Goal: Information Seeking & Learning: Check status

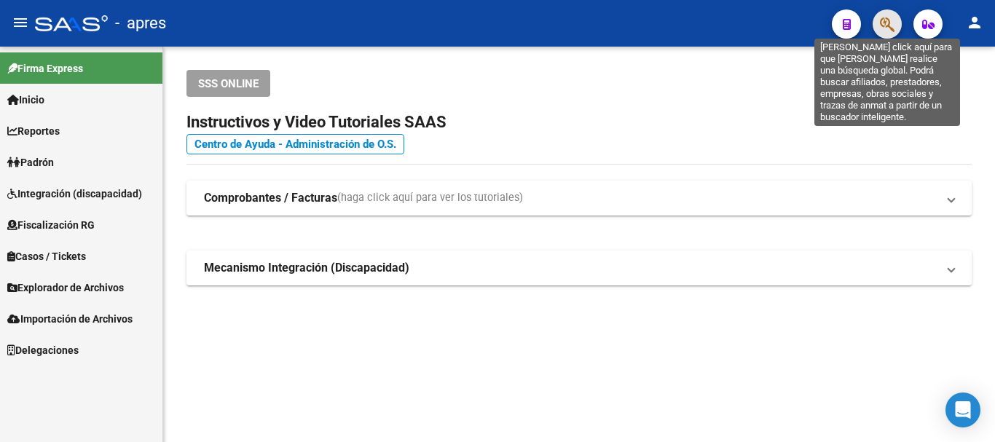
click at [892, 23] on icon "button" at bounding box center [887, 24] width 15 height 17
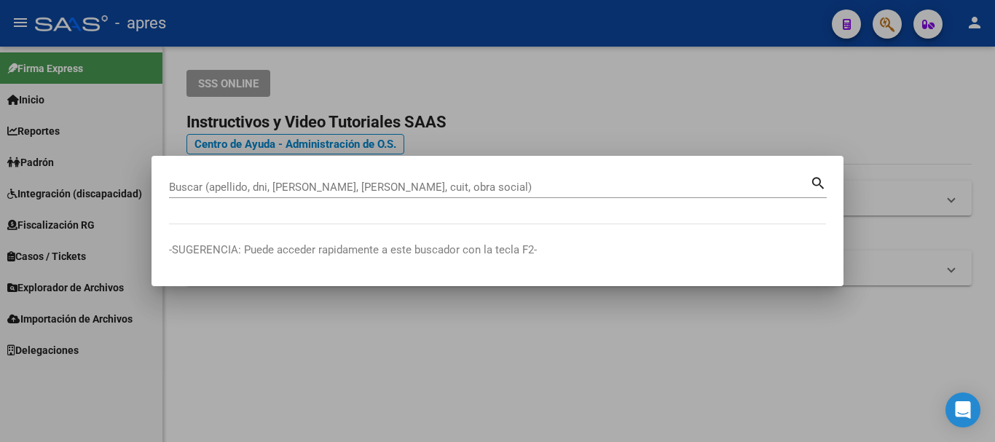
paste input "20413288828"
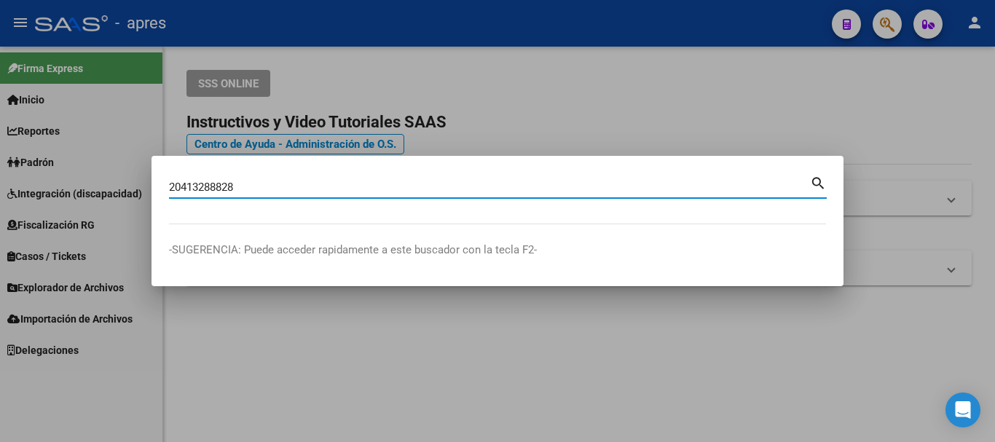
type input "20413288828"
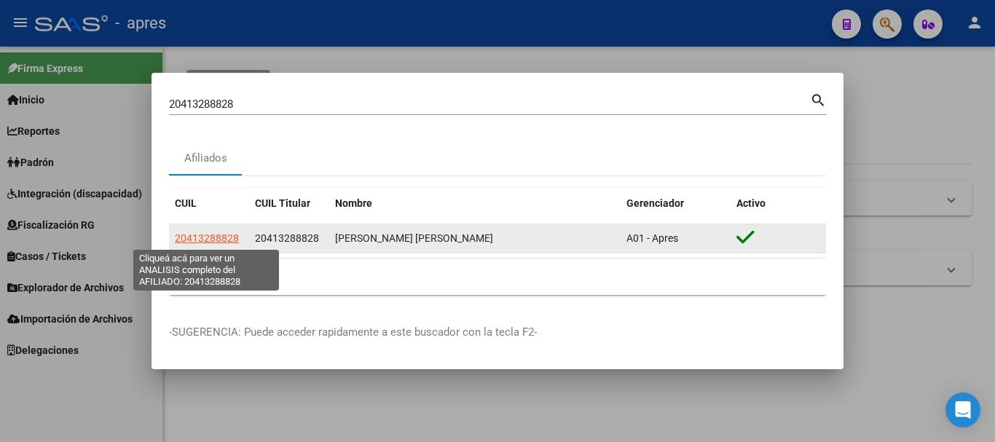
click at [199, 234] on span "20413288828" at bounding box center [207, 238] width 64 height 12
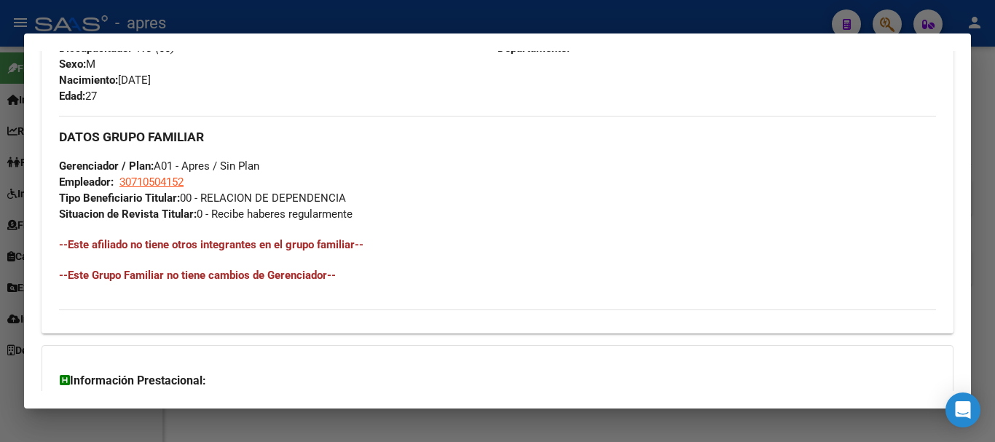
scroll to position [766, 0]
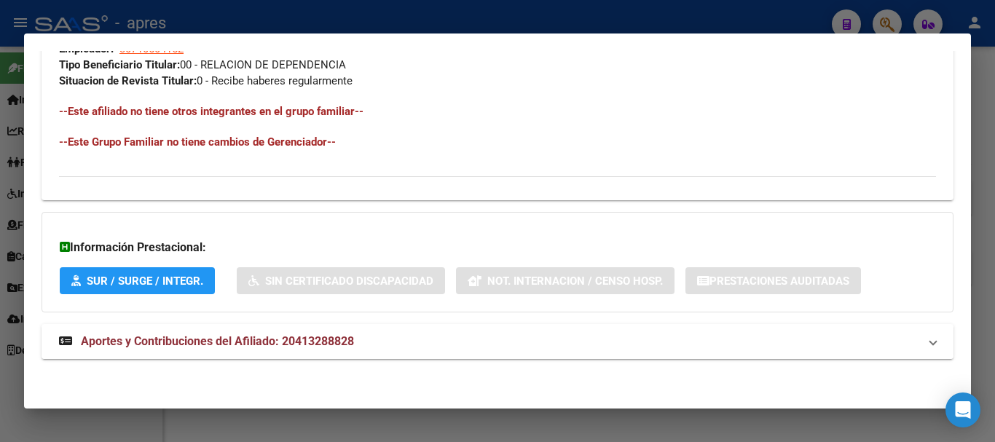
click at [288, 337] on span "Aportes y Contribuciones del Afiliado: 20413288828" at bounding box center [217, 341] width 273 height 14
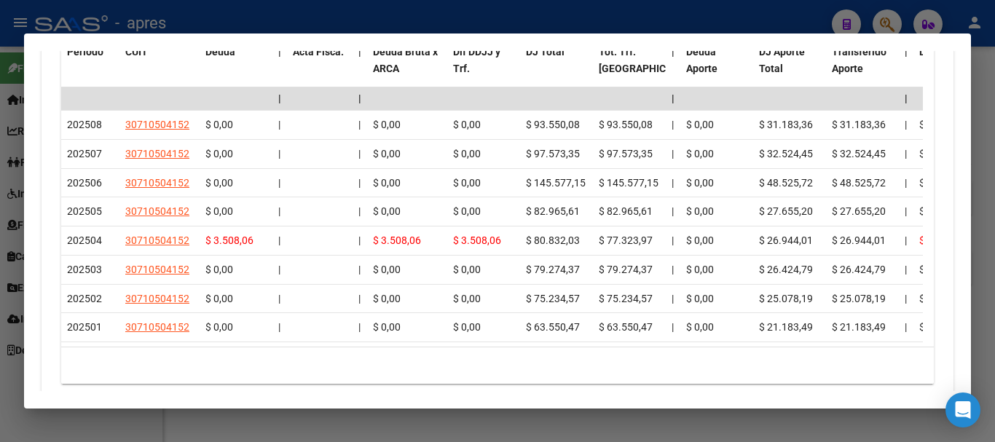
scroll to position [1427, 0]
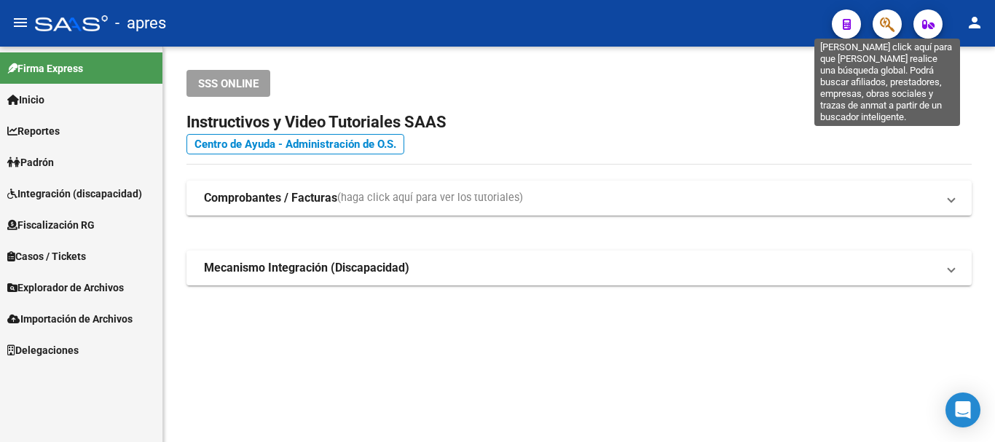
click at [888, 17] on icon "button" at bounding box center [887, 24] width 15 height 17
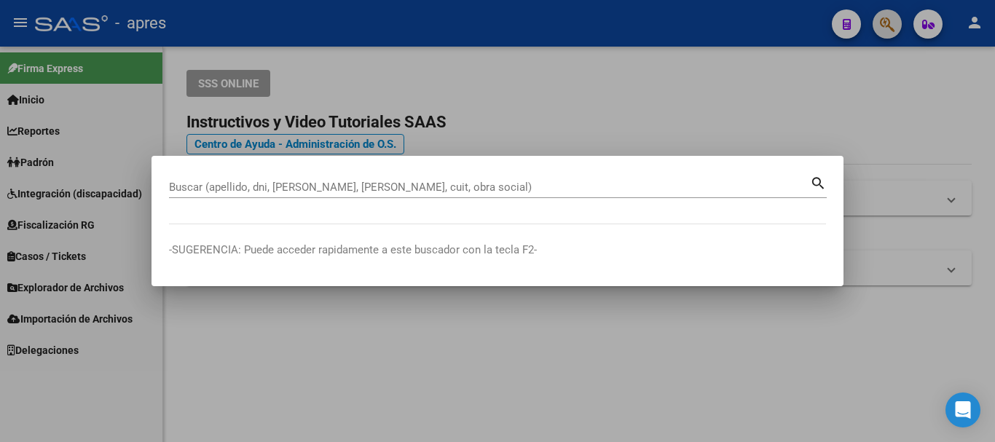
paste input "27418796672"
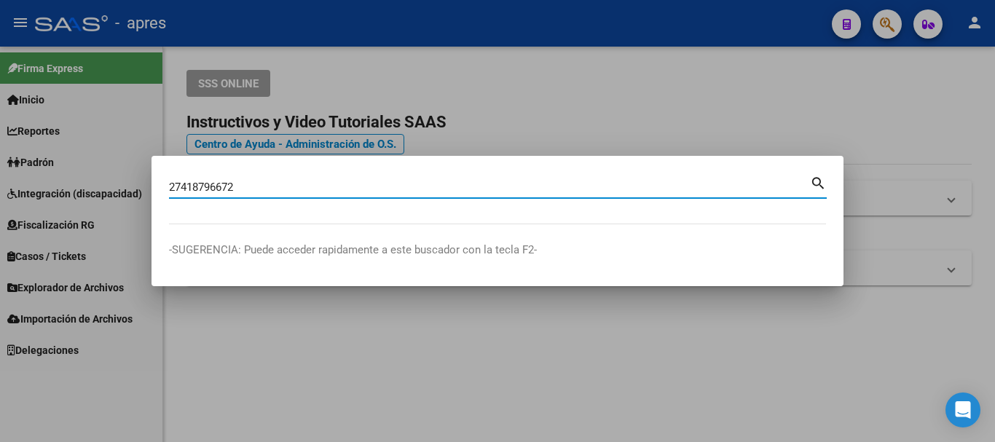
type input "27418796672"
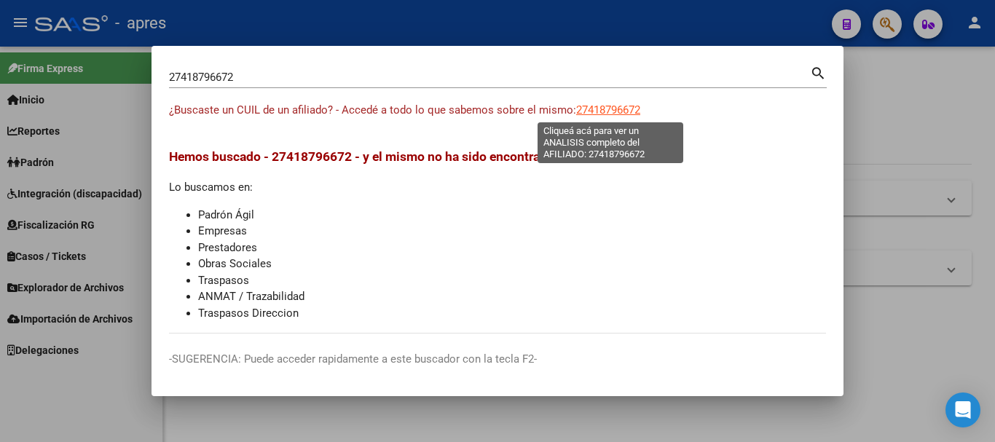
click at [592, 109] on span "27418796672" at bounding box center [608, 109] width 64 height 13
type textarea "27418796672"
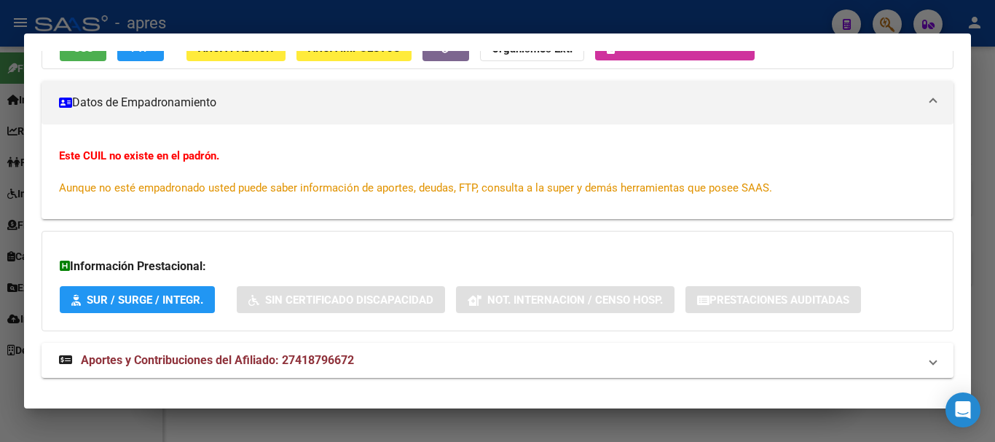
scroll to position [191, 0]
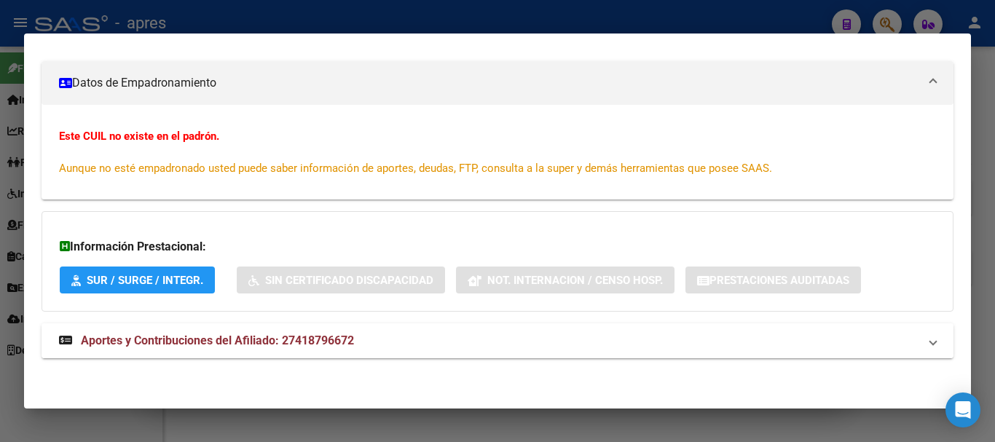
click at [492, 352] on mat-expansion-panel-header "Aportes y Contribuciones del Afiliado: 27418796672" at bounding box center [498, 341] width 912 height 35
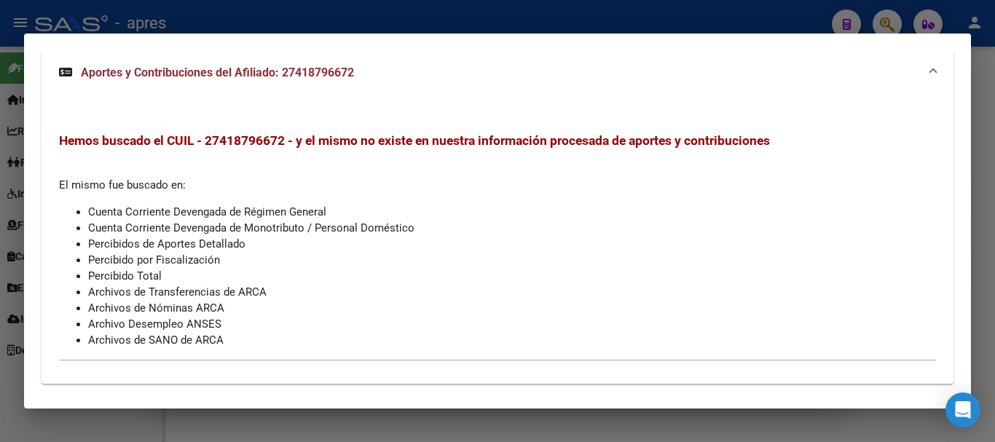
scroll to position [490, 0]
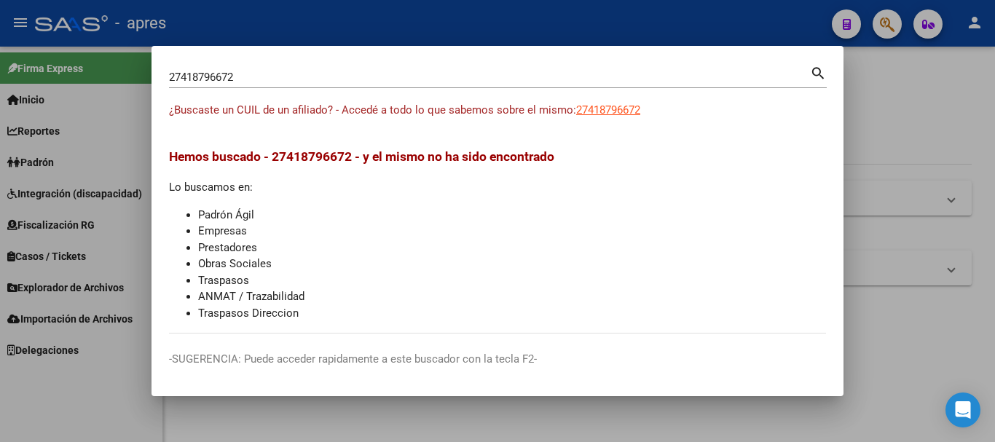
click at [885, 335] on div at bounding box center [497, 221] width 995 height 442
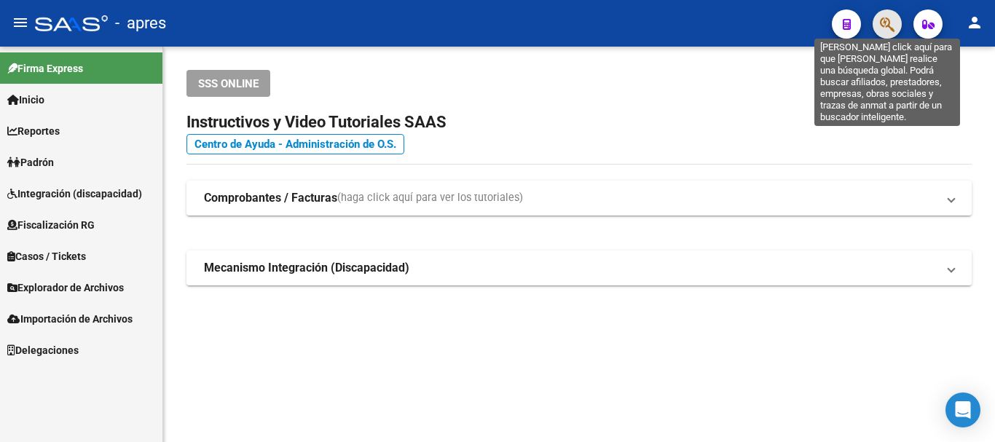
click at [881, 21] on icon "button" at bounding box center [887, 24] width 15 height 17
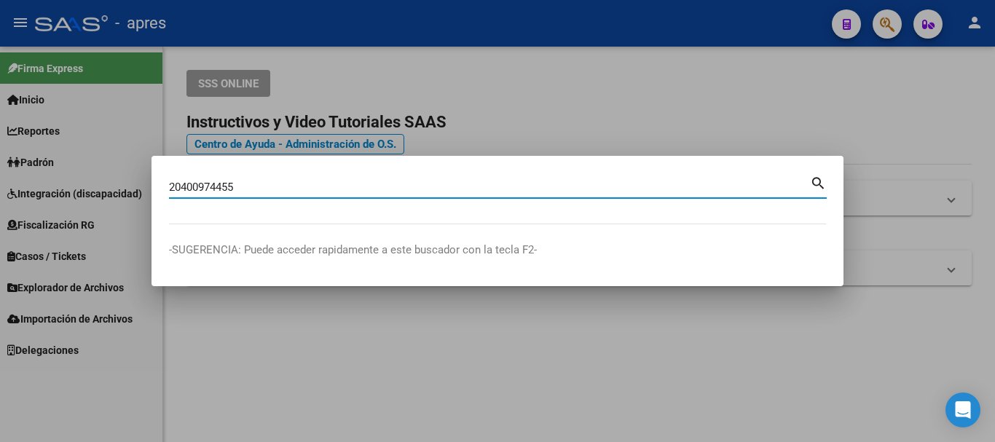
type input "20400974455"
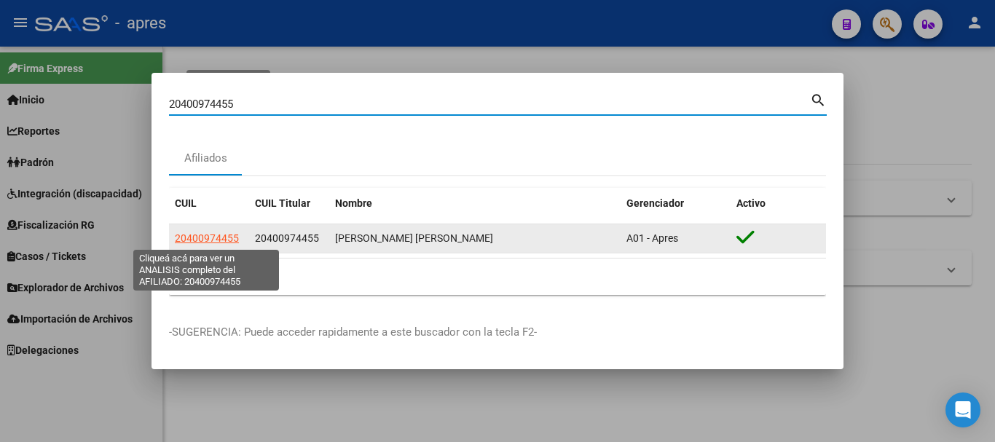
click at [223, 237] on span "20400974455" at bounding box center [207, 238] width 64 height 12
type textarea "20400974455"
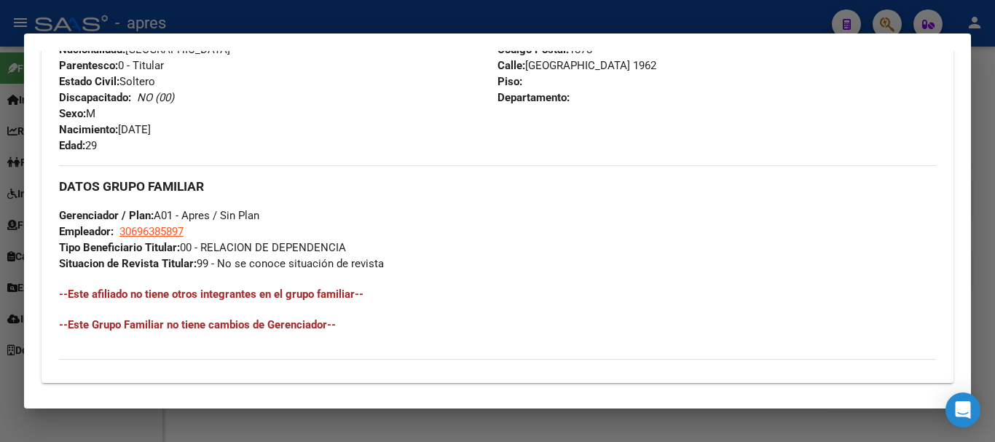
scroll to position [766, 0]
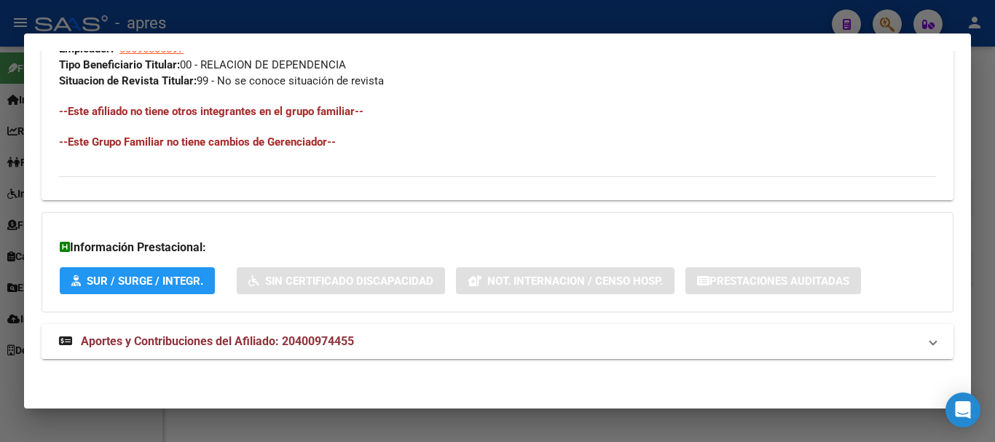
click at [261, 336] on span "Aportes y Contribuciones del Afiliado: 20400974455" at bounding box center [217, 341] width 273 height 14
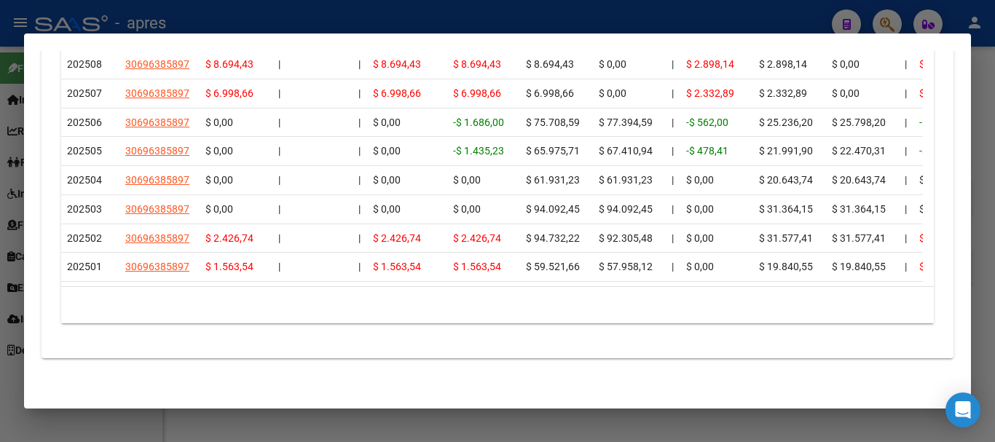
scroll to position [1427, 0]
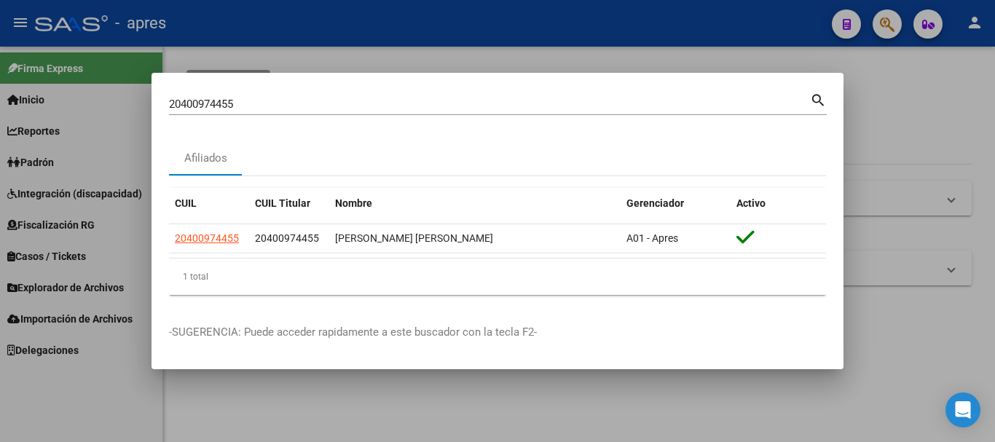
click at [928, 58] on div at bounding box center [497, 221] width 995 height 442
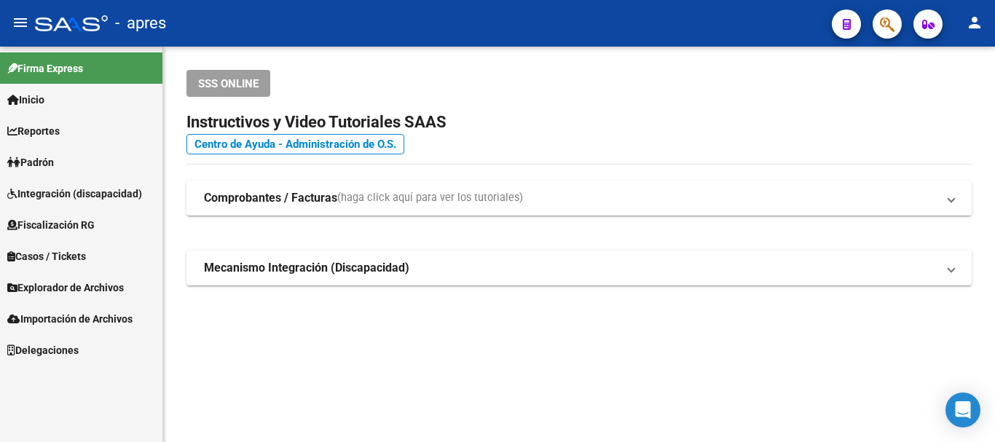
click at [878, 18] on button "button" at bounding box center [887, 23] width 29 height 29
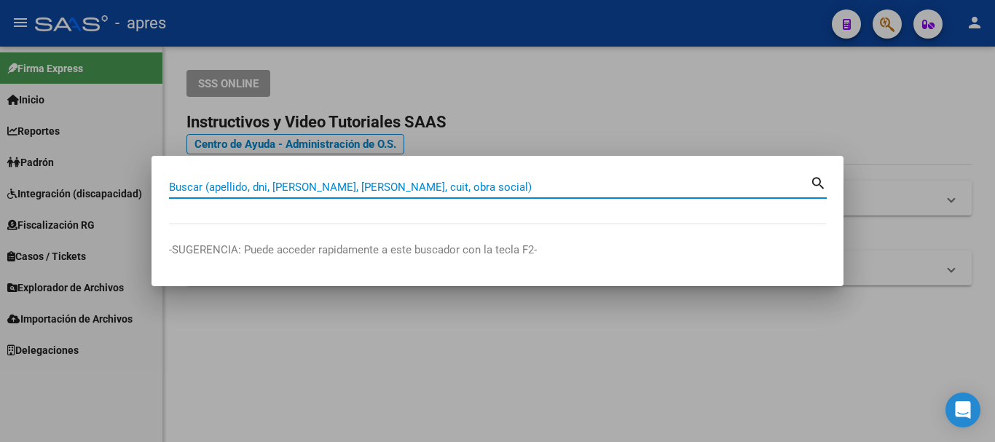
paste input "27405492046"
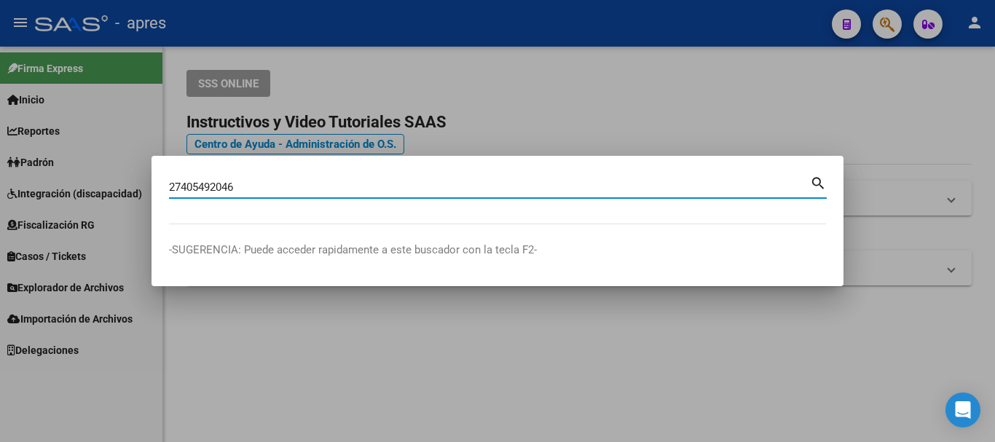
type input "27405492046"
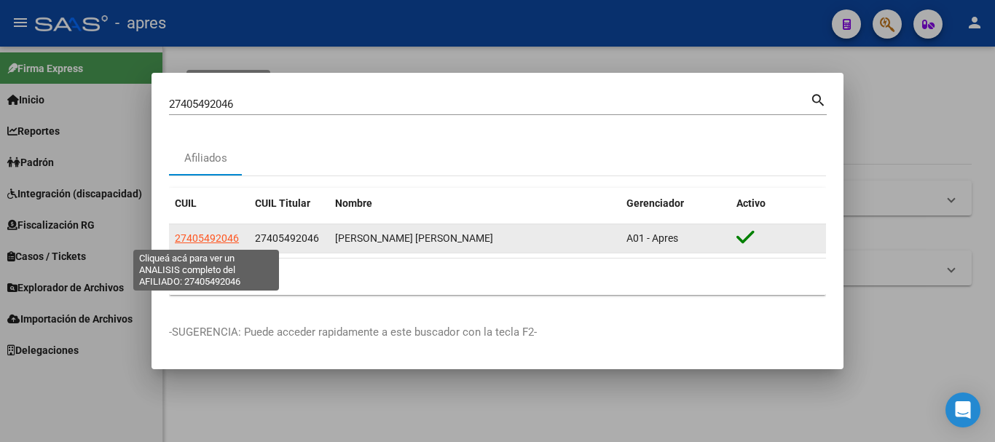
click at [211, 242] on span "27405492046" at bounding box center [207, 238] width 64 height 12
type textarea "27405492046"
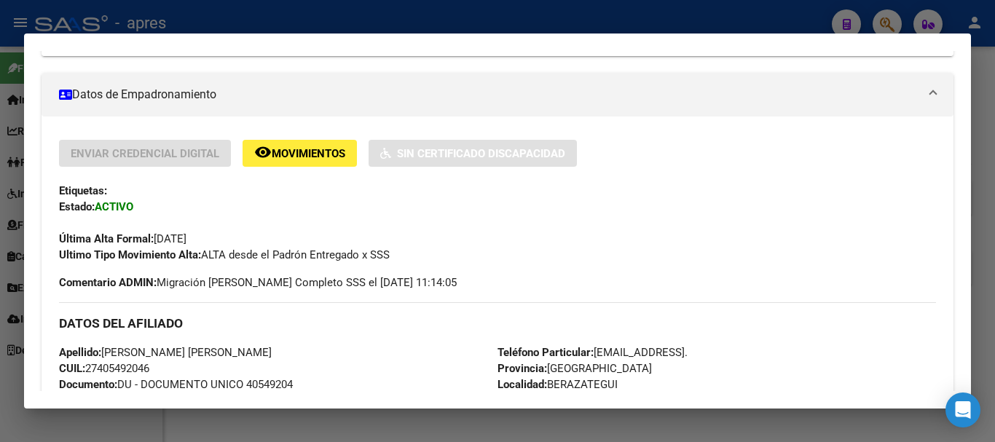
scroll to position [291, 0]
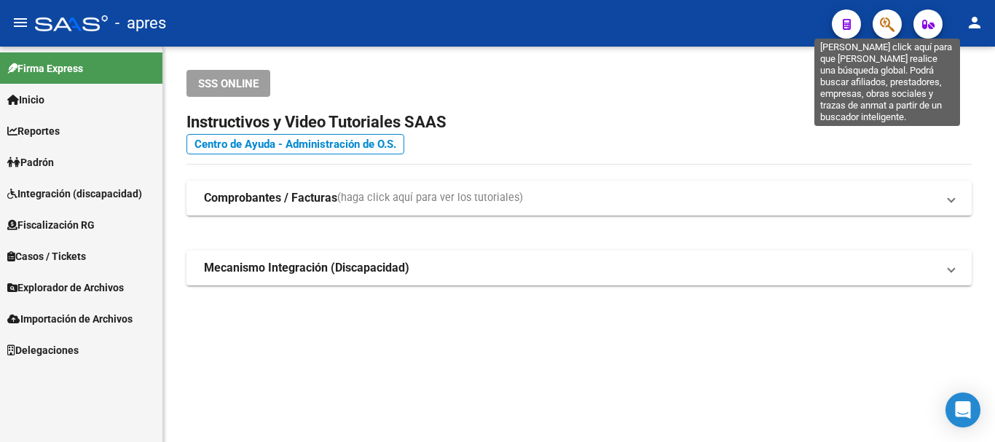
click at [885, 26] on icon "button" at bounding box center [887, 24] width 15 height 17
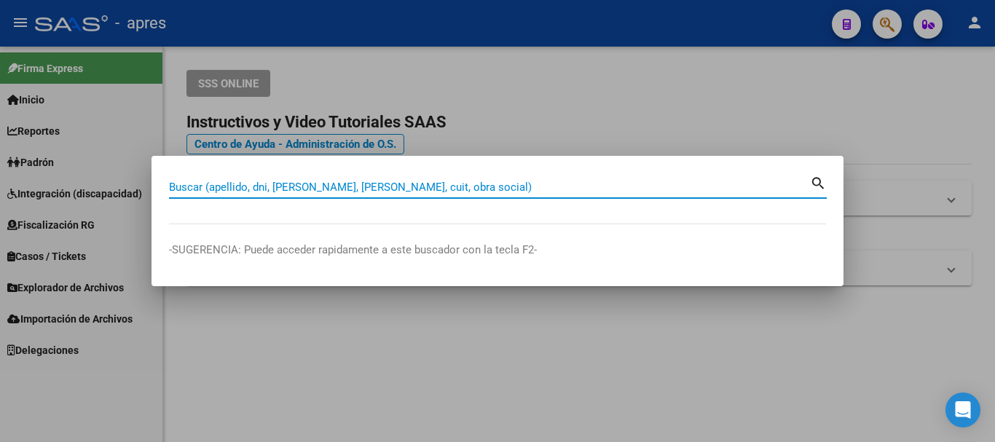
paste input "27405492046"
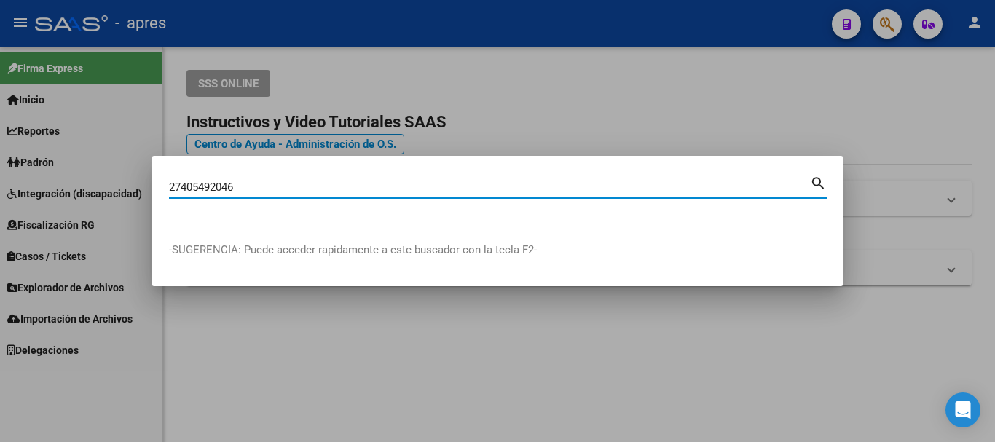
type input "27405492046"
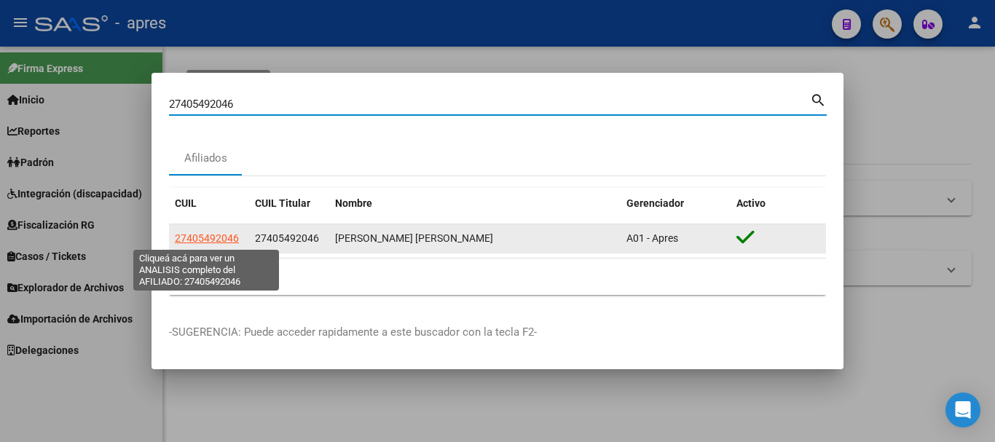
click at [190, 240] on span "27405492046" at bounding box center [207, 238] width 64 height 12
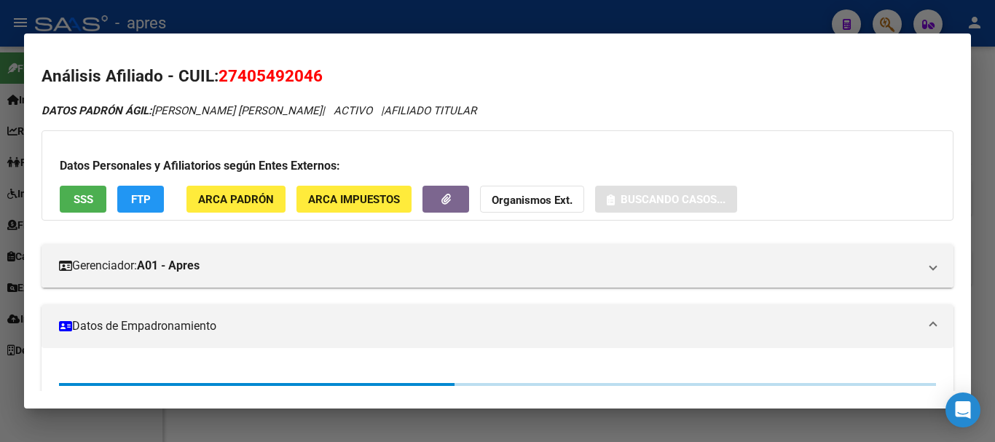
scroll to position [221, 0]
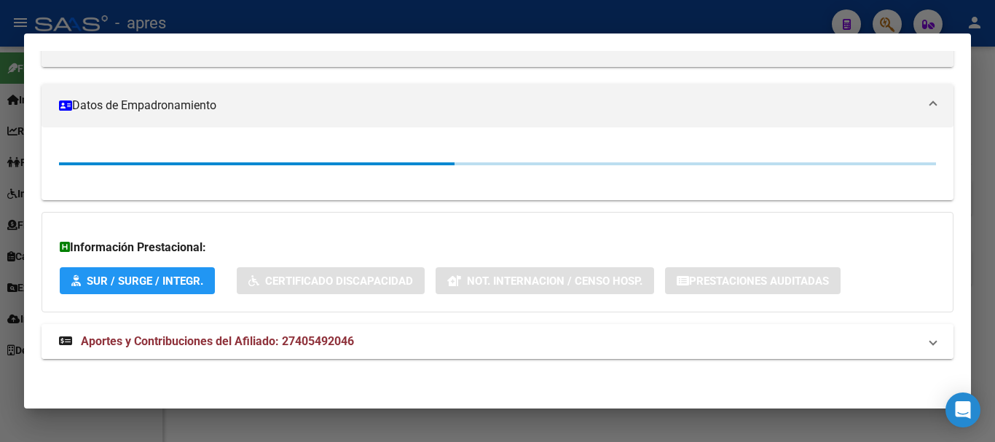
click at [470, 341] on mat-panel-title "Aportes y Contribuciones del Afiliado: 27405492046" at bounding box center [489, 341] width 860 height 17
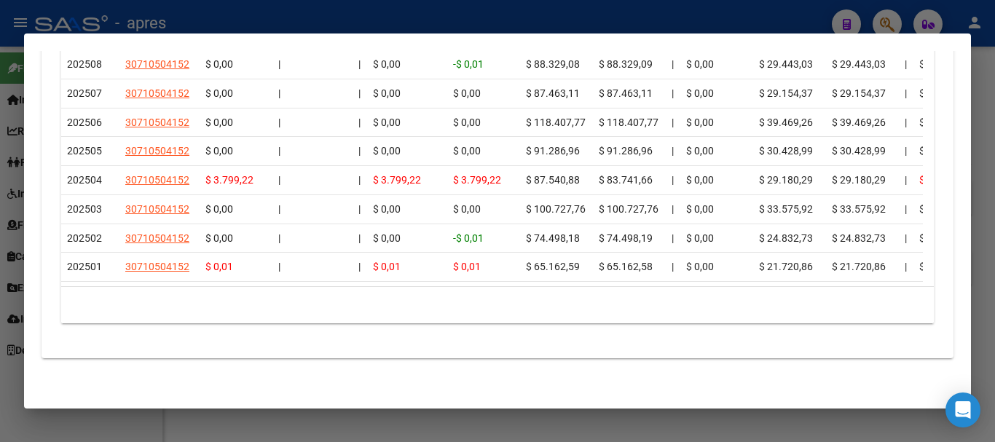
scroll to position [1355, 0]
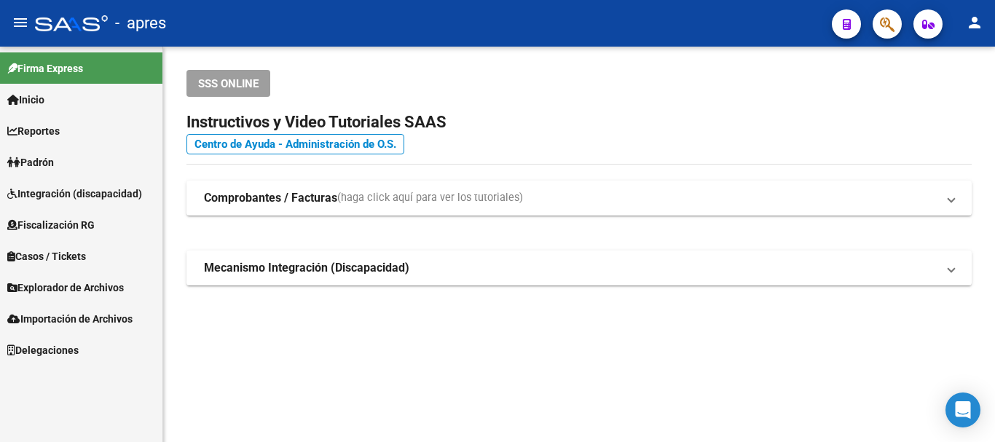
click at [874, 16] on app-search-popup at bounding box center [887, 22] width 29 height 18
click at [881, 21] on icon "button" at bounding box center [887, 24] width 15 height 17
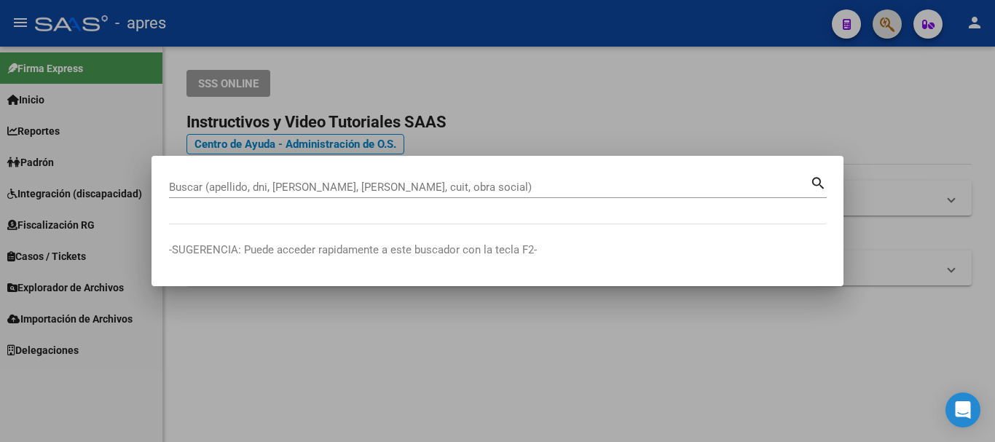
paste input "20424927296"
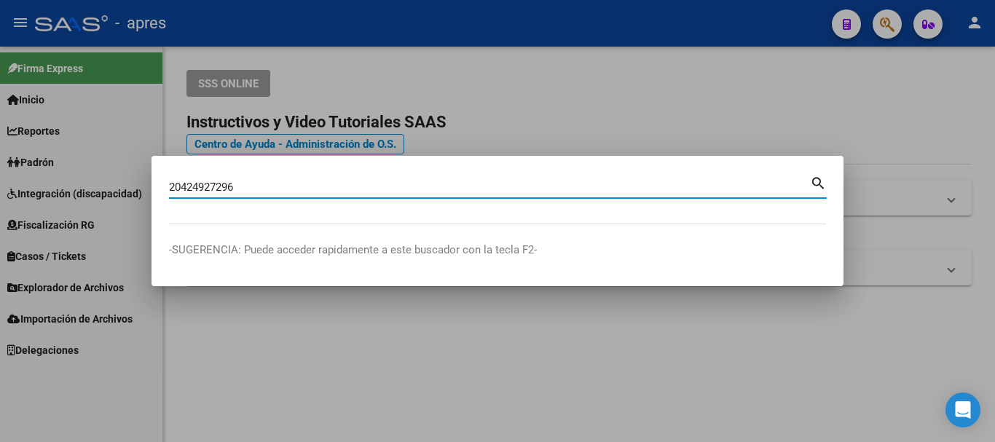
type input "20424927296"
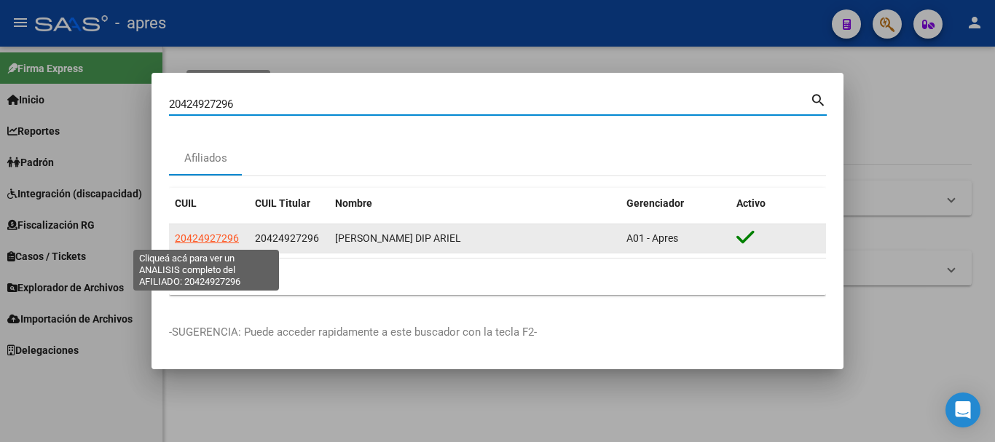
click at [236, 236] on span "20424927296" at bounding box center [207, 238] width 64 height 12
type textarea "20424927296"
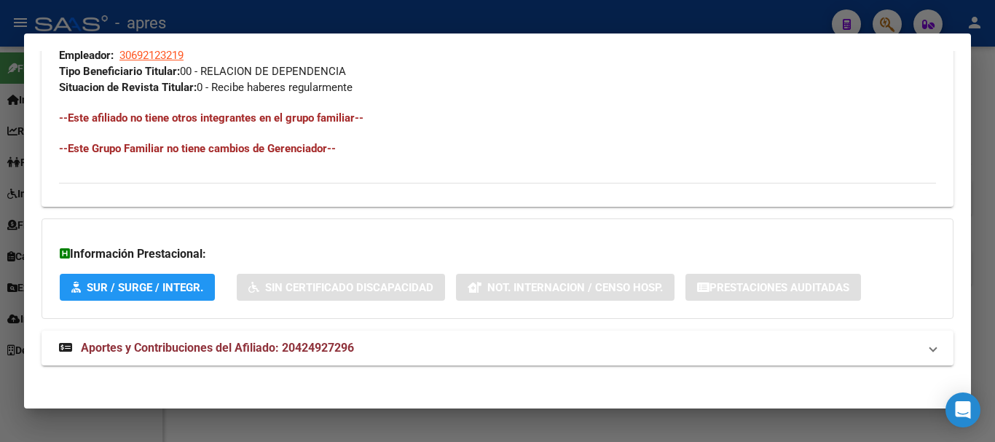
scroll to position [766, 0]
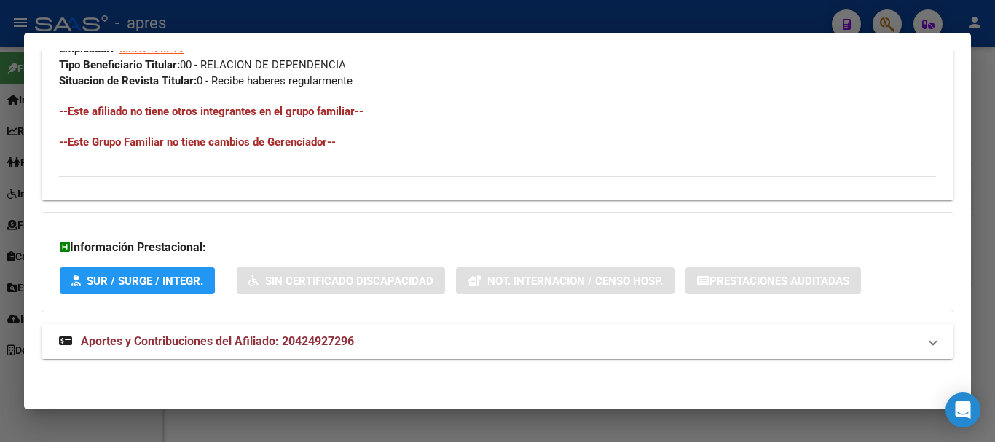
click at [467, 348] on mat-panel-title "Aportes y Contribuciones del Afiliado: 20424927296" at bounding box center [489, 341] width 860 height 17
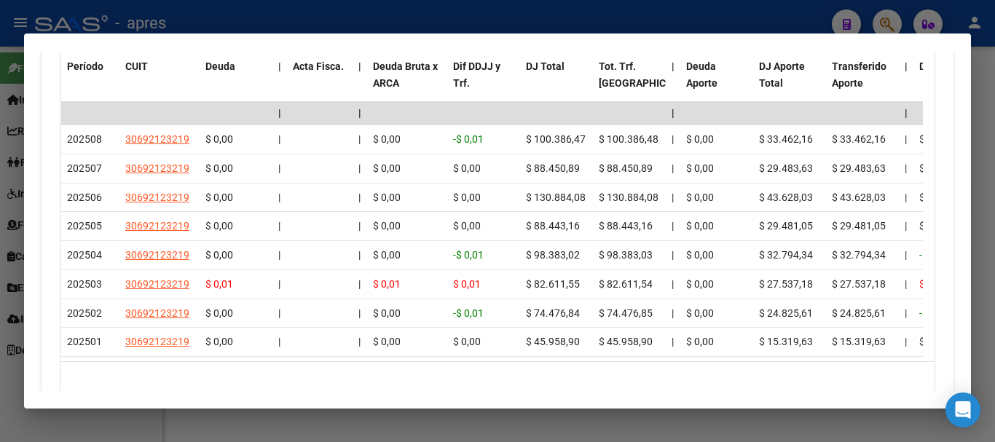
scroll to position [1423, 0]
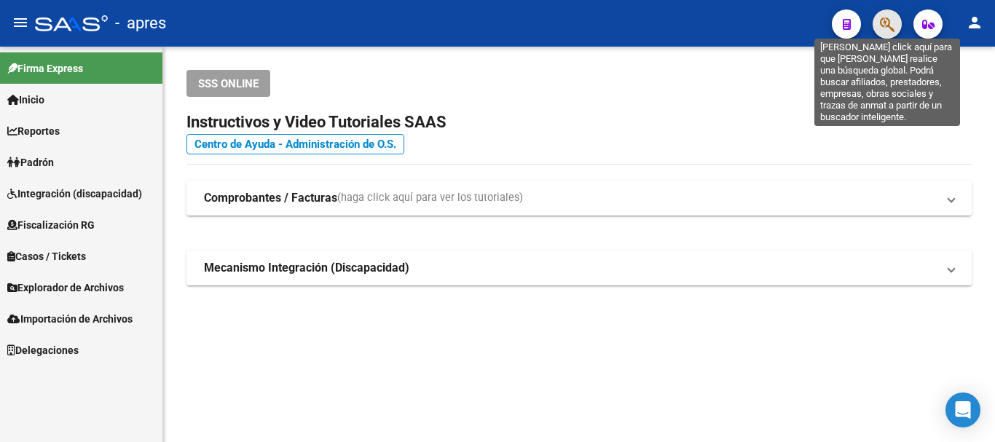
click at [882, 31] on icon "button" at bounding box center [887, 24] width 15 height 17
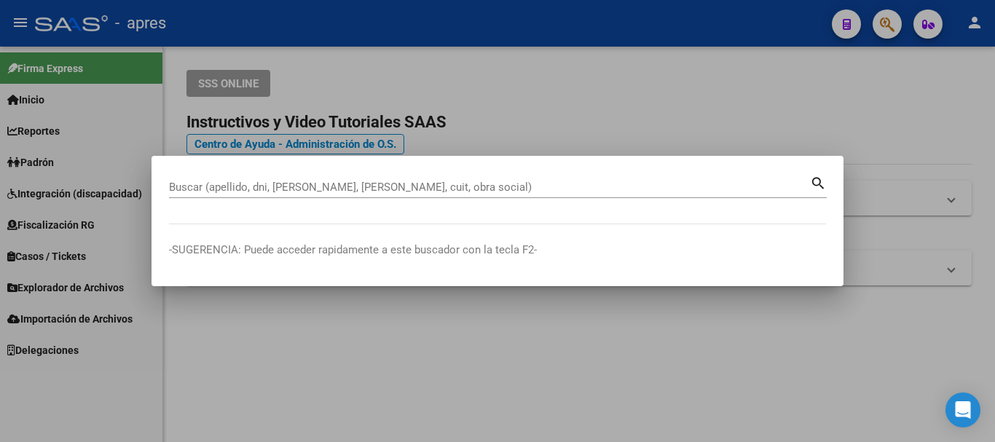
paste input "27401448360"
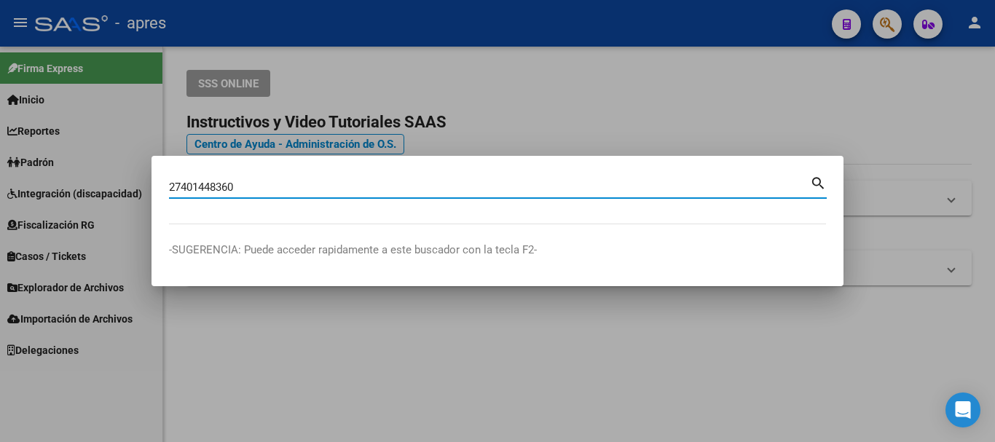
type input "27401448360"
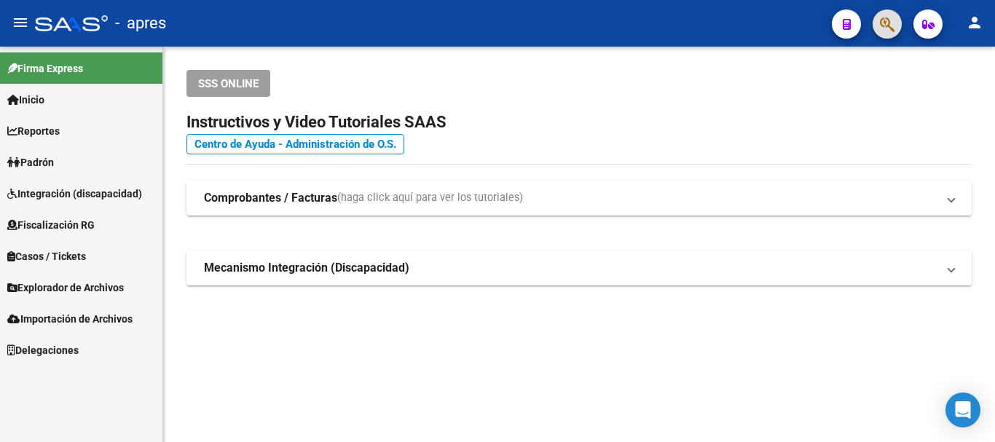
click at [879, 32] on button "button" at bounding box center [887, 23] width 29 height 29
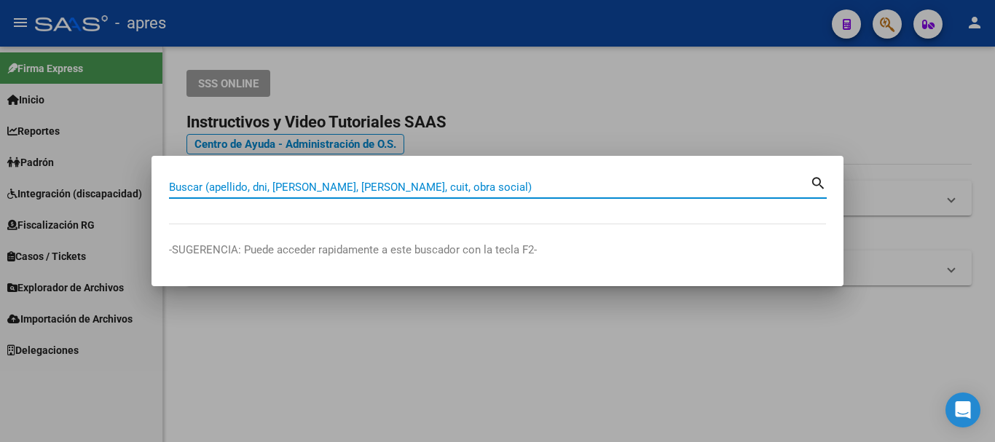
paste input "27444261051"
type input "27444261051"
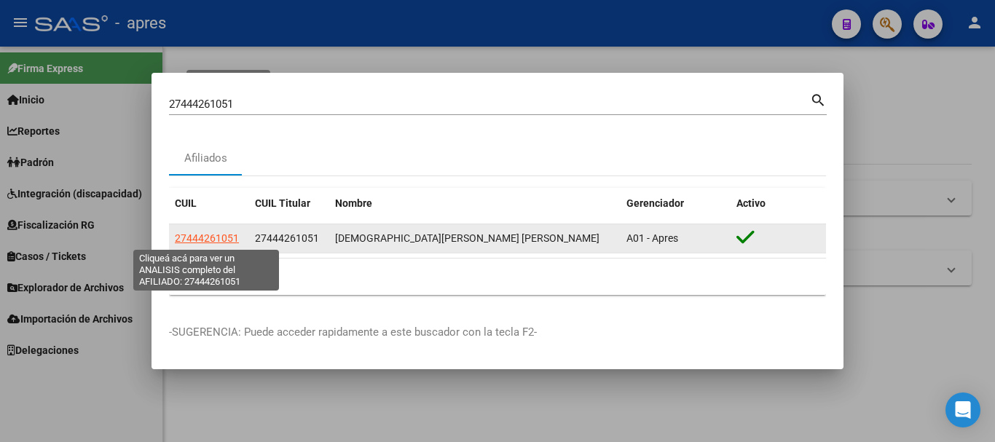
click at [194, 235] on span "27444261051" at bounding box center [207, 238] width 64 height 12
type textarea "27444261051"
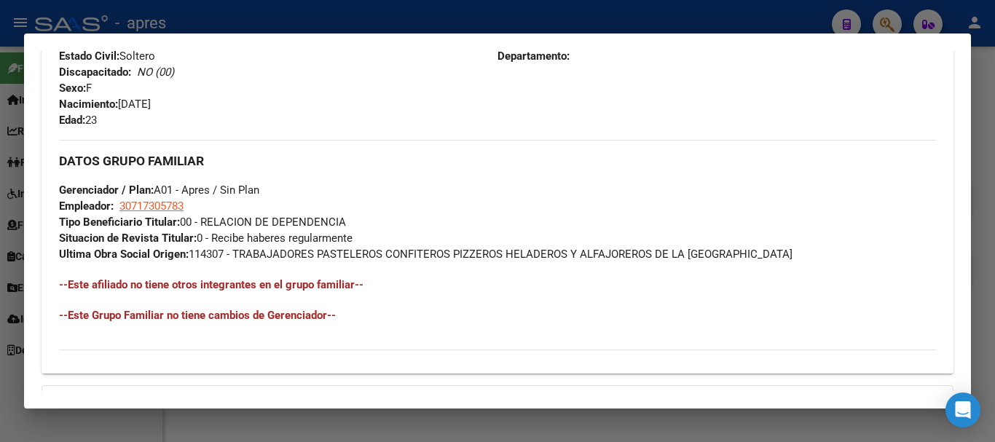
scroll to position [782, 0]
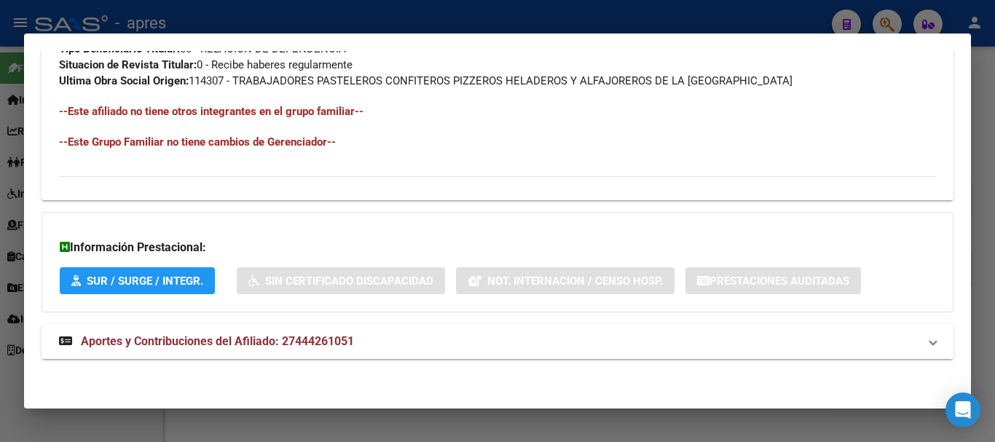
click at [444, 350] on mat-panel-title "Aportes y Contribuciones del Afiliado: 27444261051" at bounding box center [489, 341] width 860 height 17
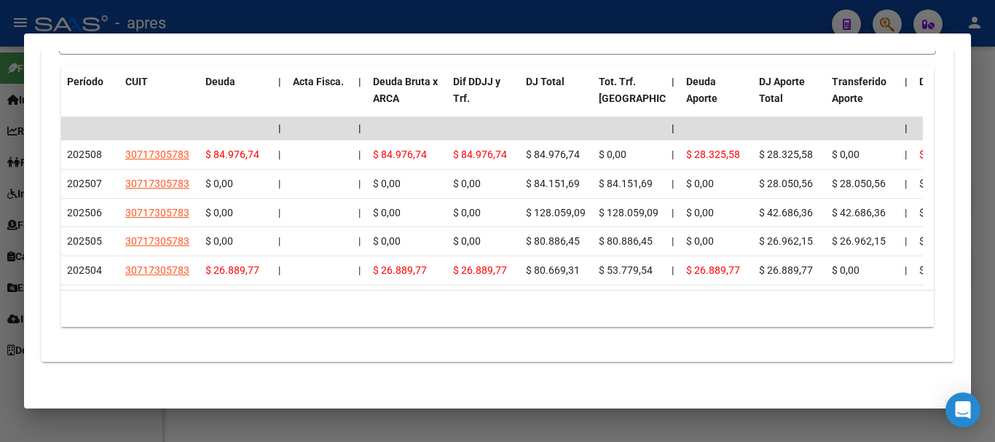
scroll to position [1354, 0]
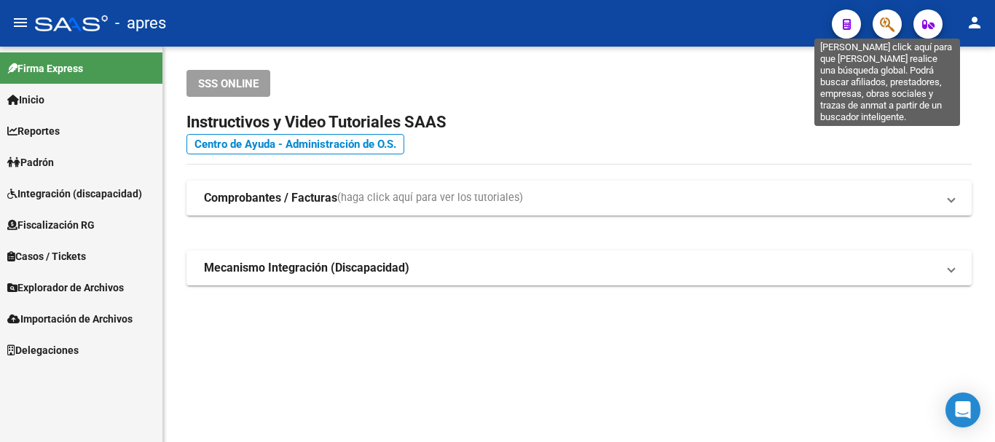
click at [888, 23] on icon "button" at bounding box center [887, 24] width 15 height 17
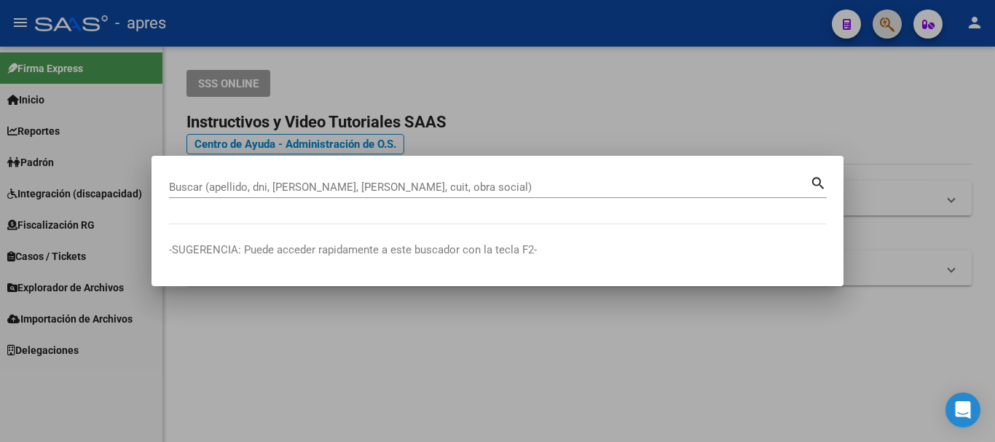
paste input "27423527574"
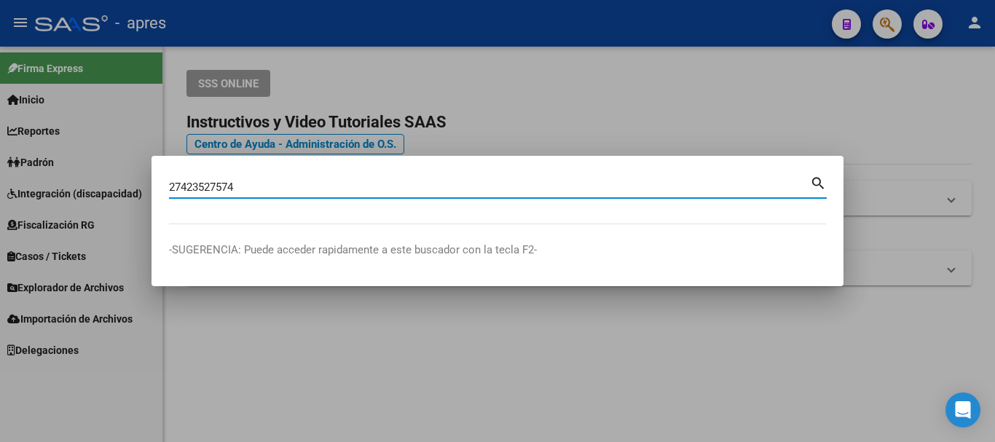
type input "27423527574"
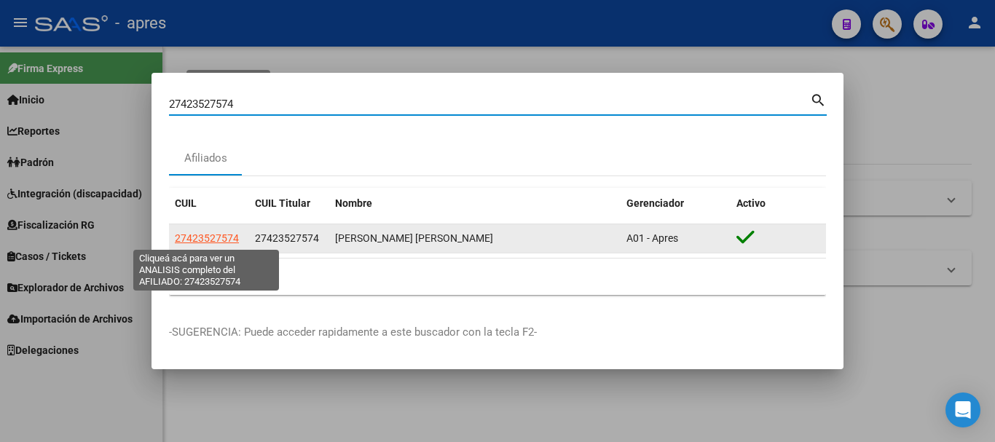
click at [231, 239] on span "27423527574" at bounding box center [207, 238] width 64 height 12
type textarea "27423527574"
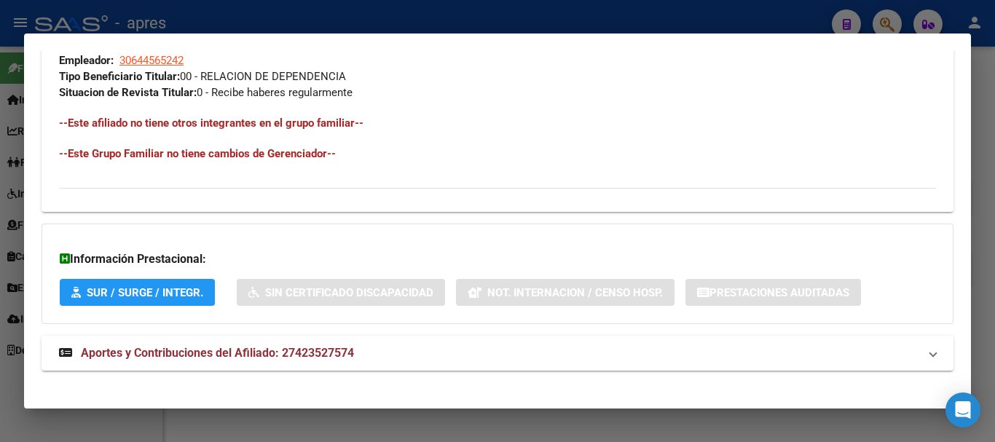
scroll to position [766, 0]
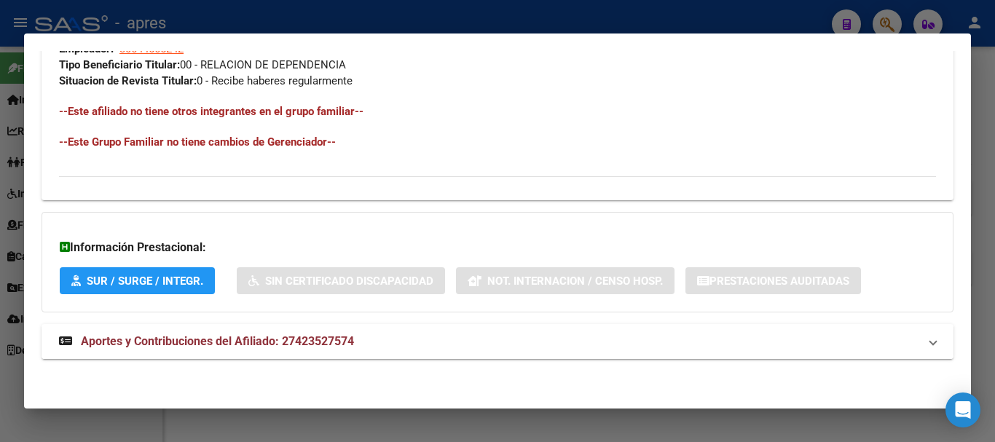
click at [297, 350] on mat-expansion-panel-header "Aportes y Contribuciones del Afiliado: 27423527574" at bounding box center [498, 341] width 912 height 35
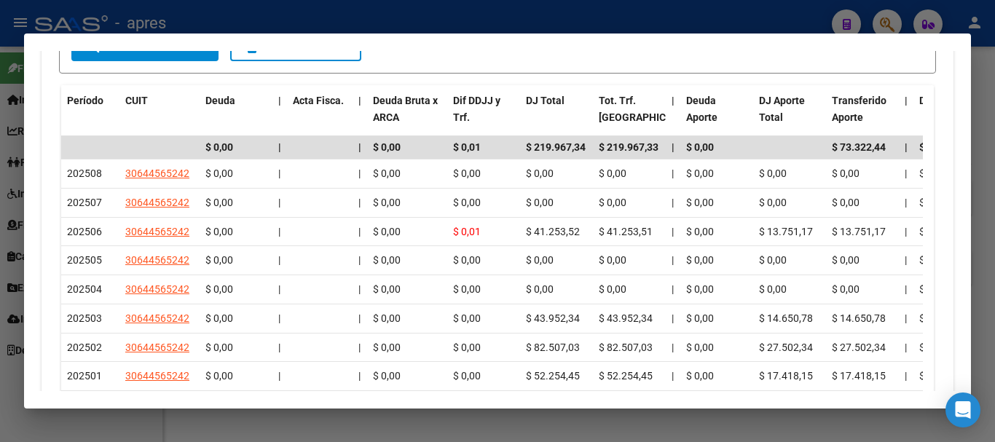
scroll to position [1301, 0]
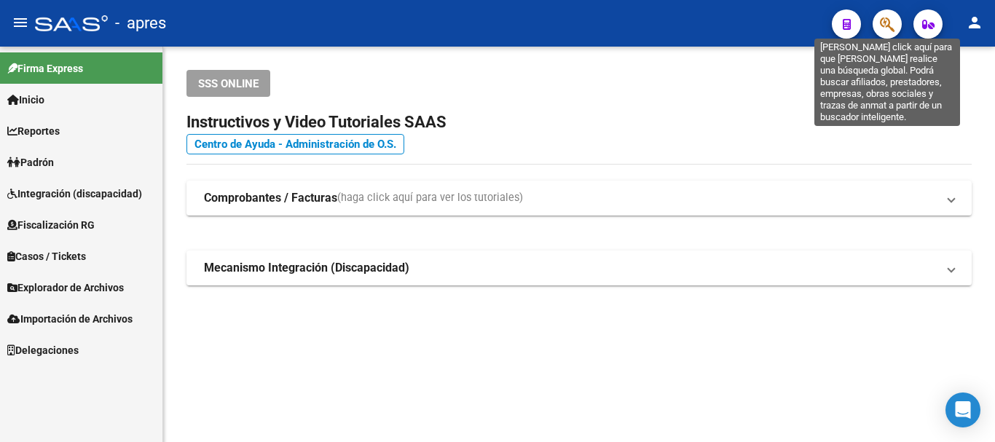
click at [892, 31] on icon "button" at bounding box center [887, 24] width 15 height 17
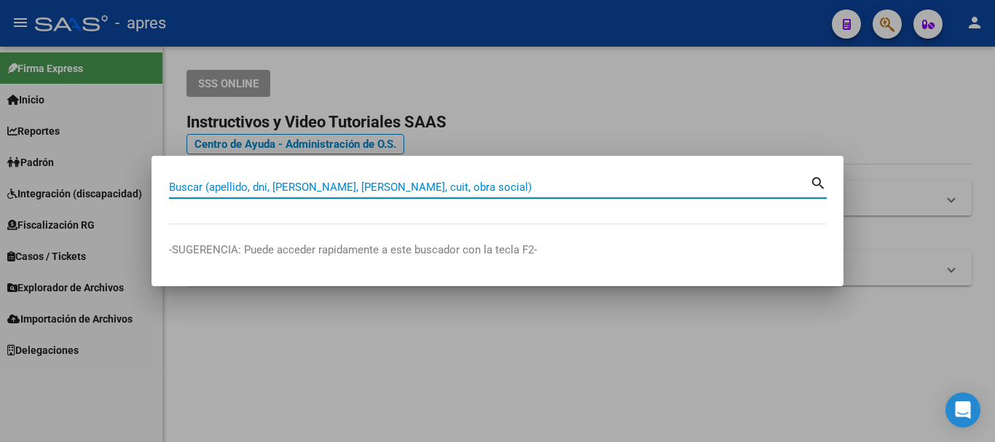
paste input "23411322319"
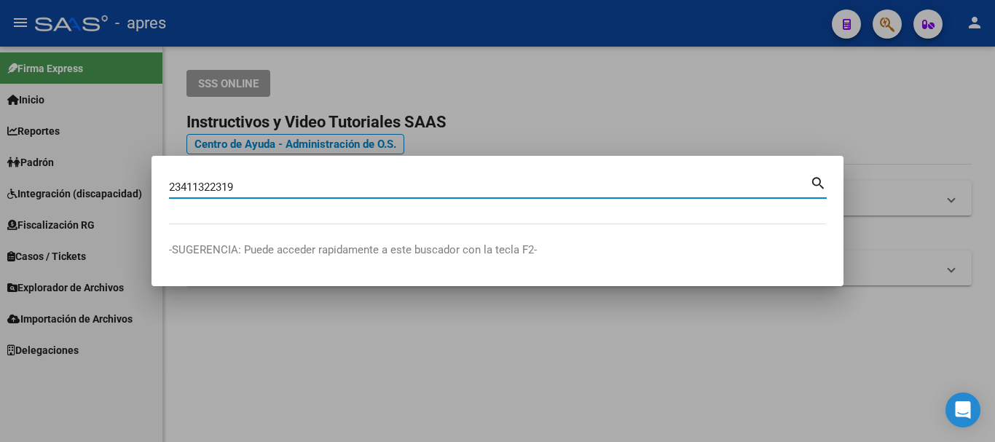
type input "23411322319"
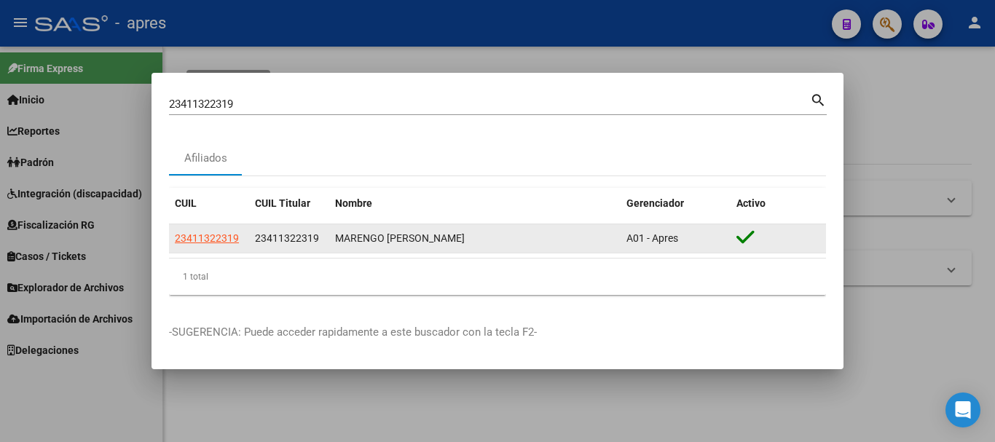
click at [219, 229] on datatable-body-cell "23411322319" at bounding box center [209, 238] width 80 height 28
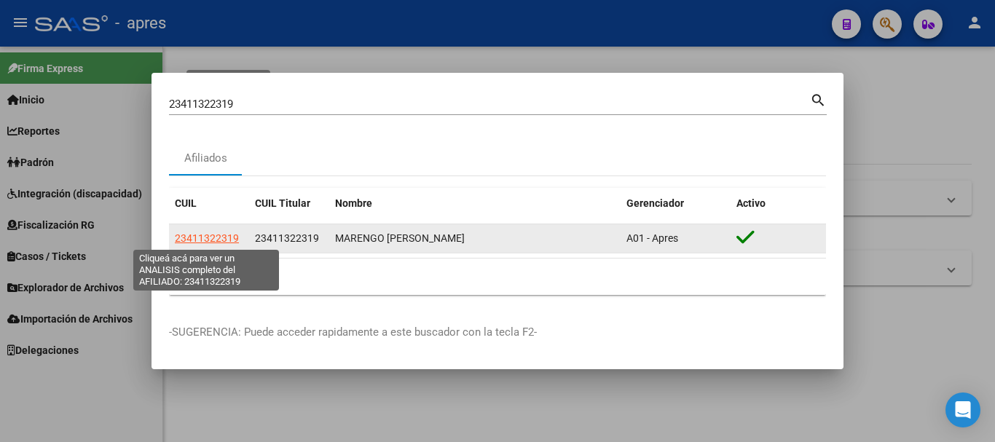
click at [219, 234] on span "23411322319" at bounding box center [207, 238] width 64 height 12
type textarea "23411322319"
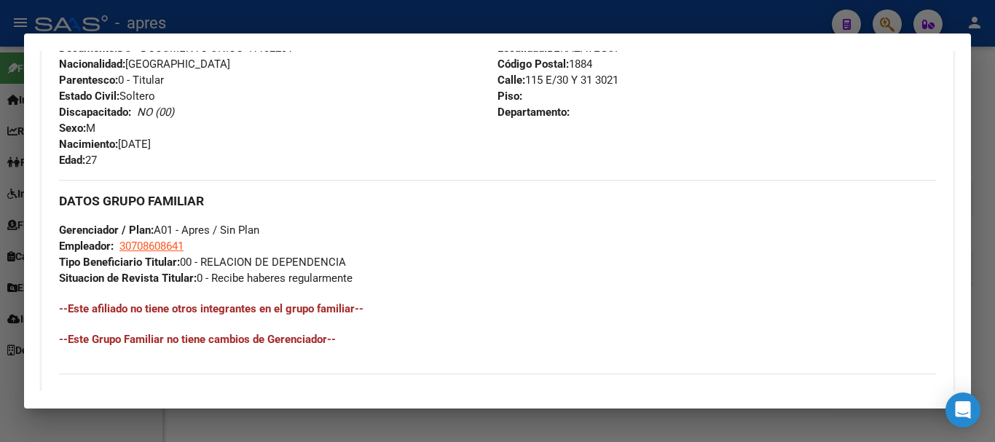
scroll to position [766, 0]
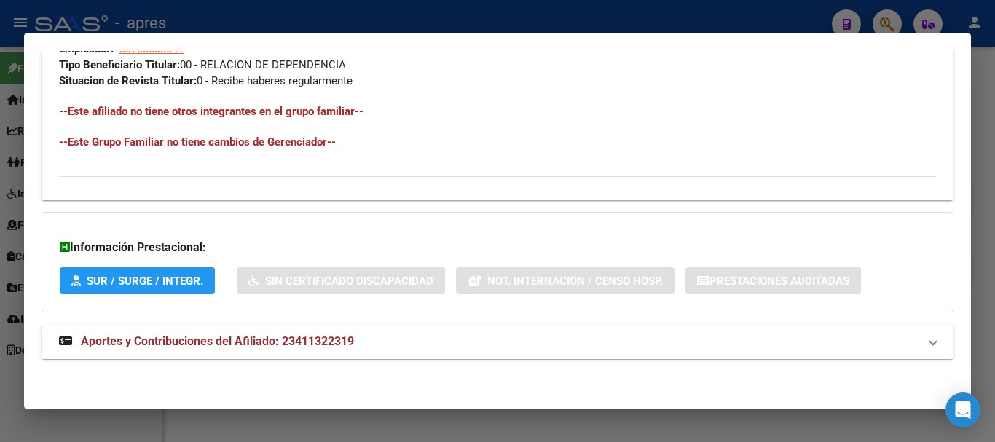
click at [406, 348] on mat-panel-title "Aportes y Contribuciones del Afiliado: 23411322319" at bounding box center [489, 341] width 860 height 17
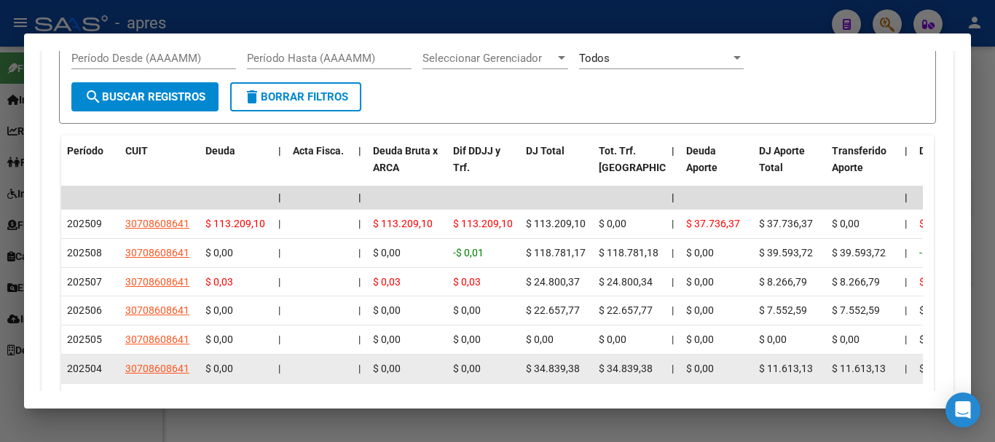
scroll to position [1276, 0]
